Goal: Task Accomplishment & Management: Complete application form

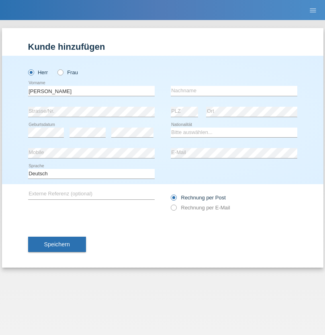
type input "Joel"
click at [234, 91] on input "text" at bounding box center [234, 91] width 126 height 10
type input "Tinner"
select select "CH"
radio input "true"
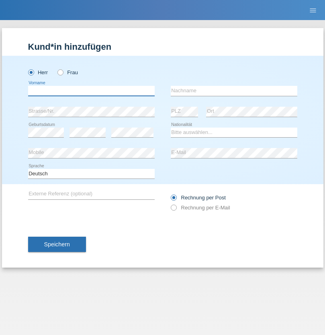
click at [91, 91] on input "text" at bounding box center [91, 91] width 126 height 10
type input "firat"
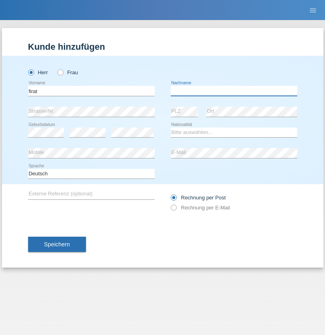
click at [234, 91] on input "text" at bounding box center [234, 91] width 126 height 10
type input "kara"
select select "CH"
